Goal: Find specific page/section: Locate item on page

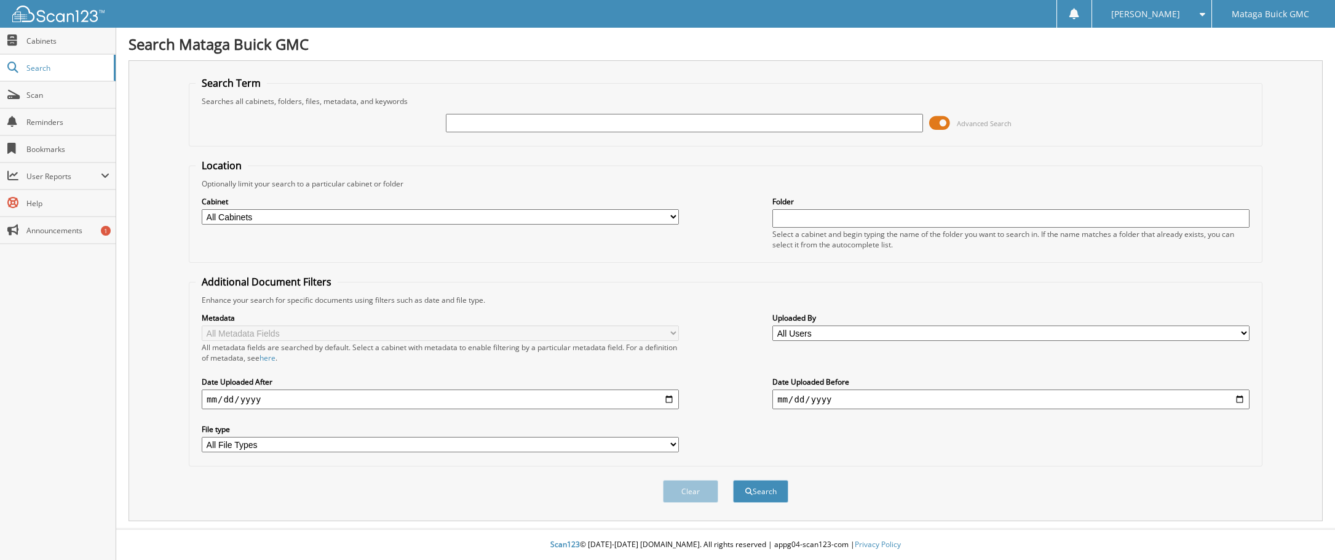
click at [543, 127] on input "text" at bounding box center [684, 123] width 477 height 18
type input "23G0152"
click at [733, 480] on button "Search" at bounding box center [760, 491] width 55 height 23
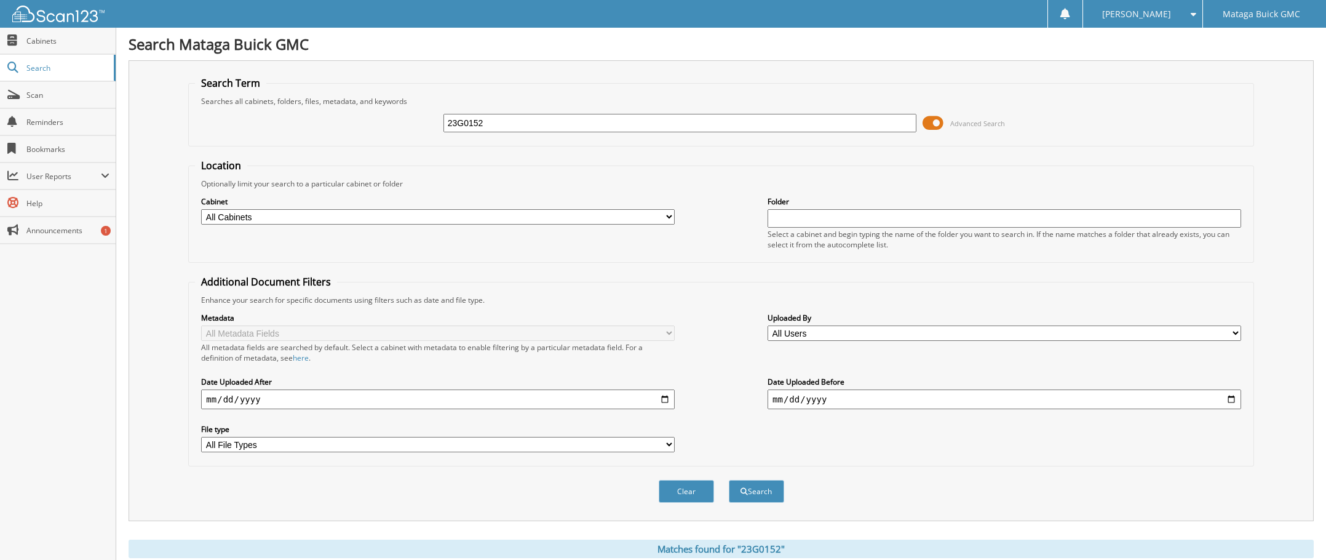
scroll to position [282, 0]
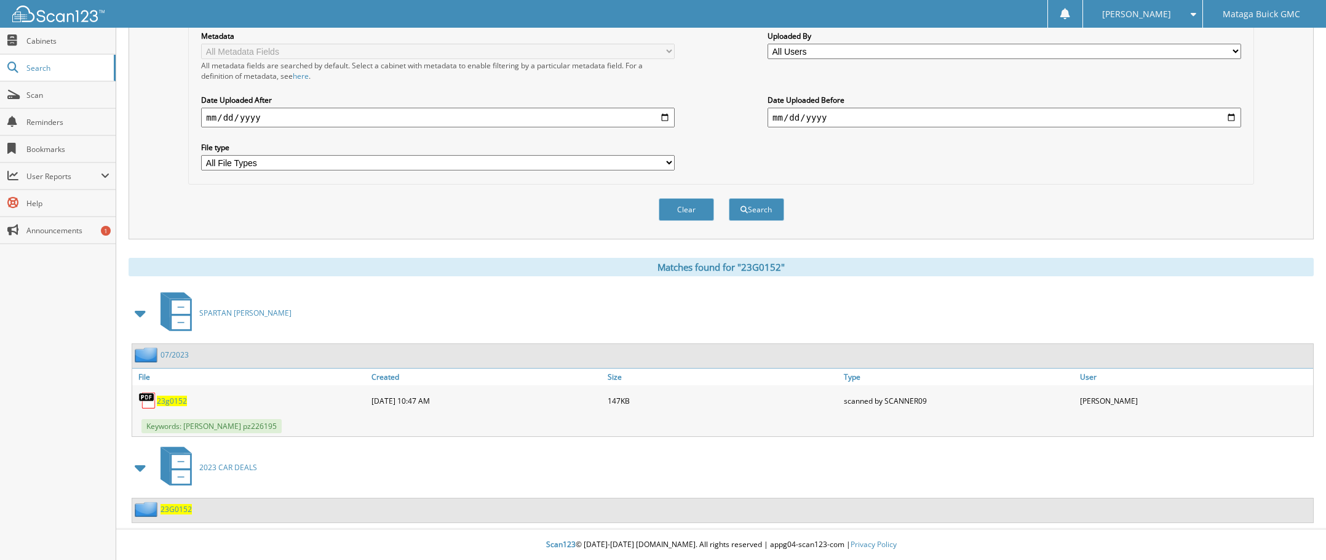
click at [176, 513] on span "23G0152" at bounding box center [175, 509] width 31 height 10
